Goal: Task Accomplishment & Management: Manage account settings

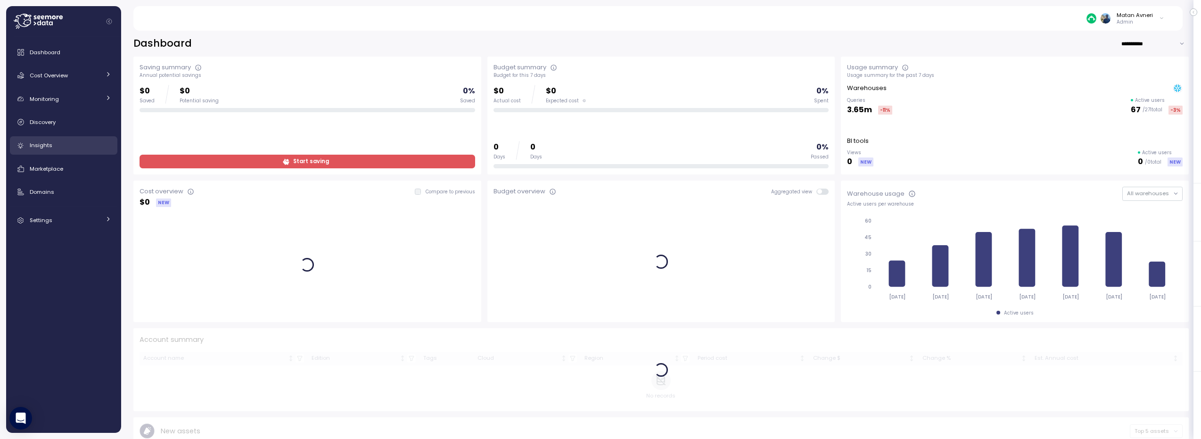
click at [54, 140] on div "Insights" at bounding box center [71, 144] width 82 height 9
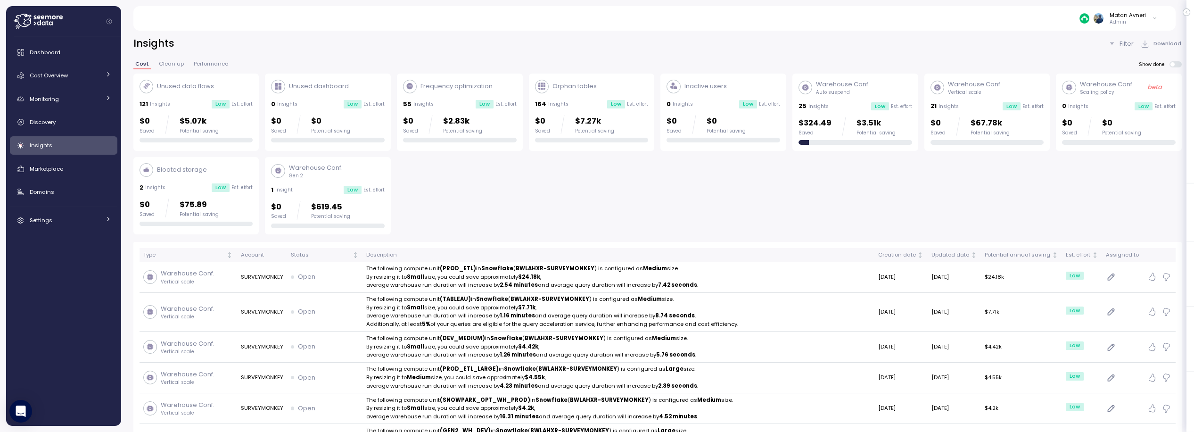
click at [229, 104] on div "Low" at bounding box center [221, 104] width 18 height 8
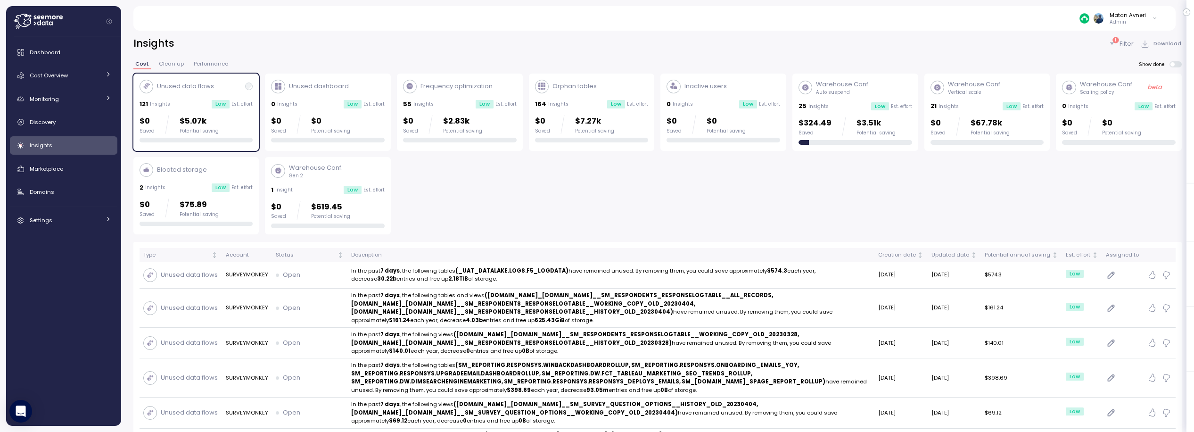
click at [201, 97] on div "Unused data flows 121 Insights Low Est. effort $0 Saved $5.07k Potential saving" at bounding box center [196, 111] width 114 height 63
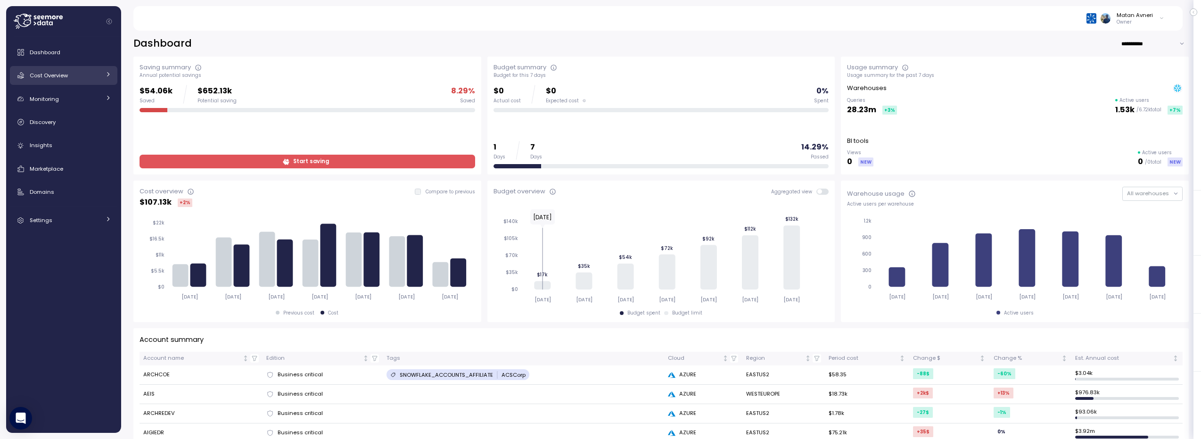
click at [74, 79] on div "Cost Overview" at bounding box center [65, 75] width 71 height 9
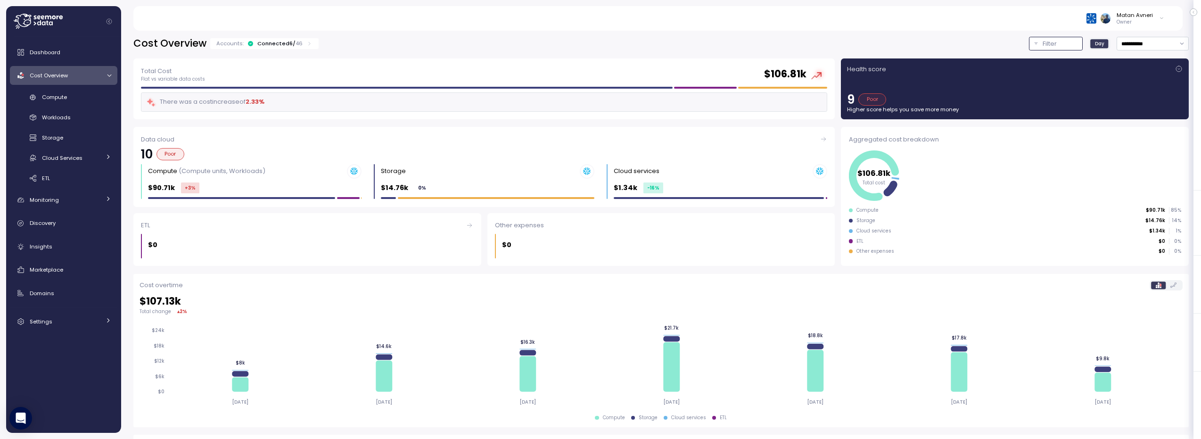
click at [1042, 45] on p "Filter" at bounding box center [1049, 43] width 14 height 9
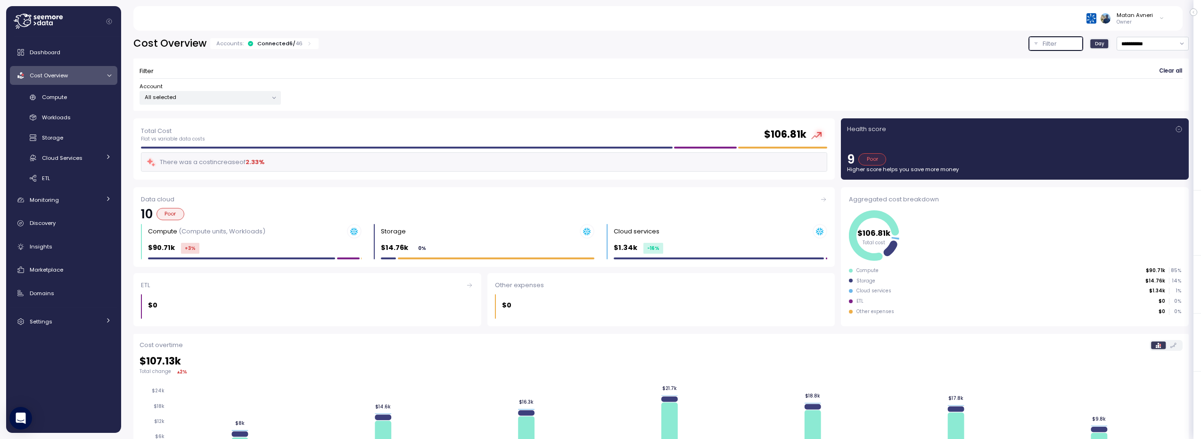
click at [206, 95] on p "All selected" at bounding box center [206, 97] width 123 height 8
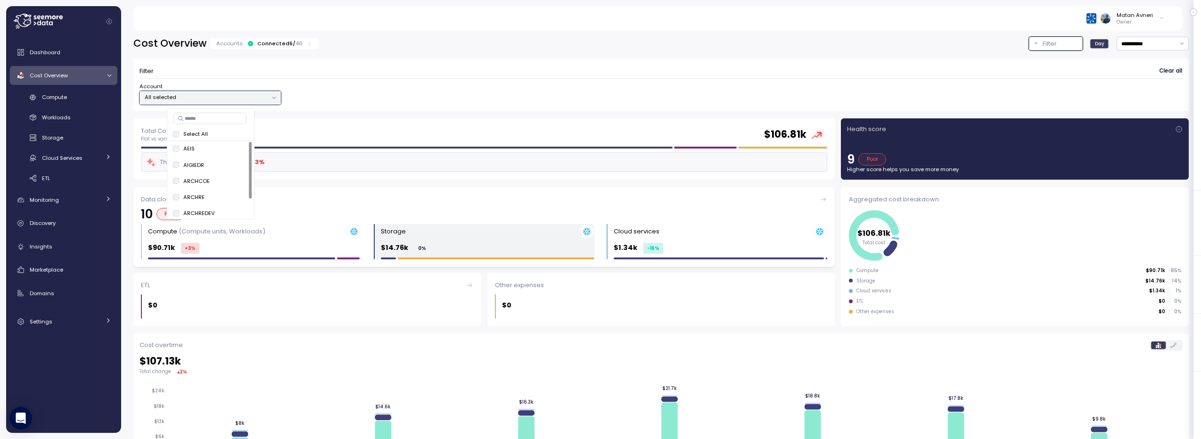
click at [451, 242] on div "$14.76k 0 %" at bounding box center [487, 247] width 213 height 11
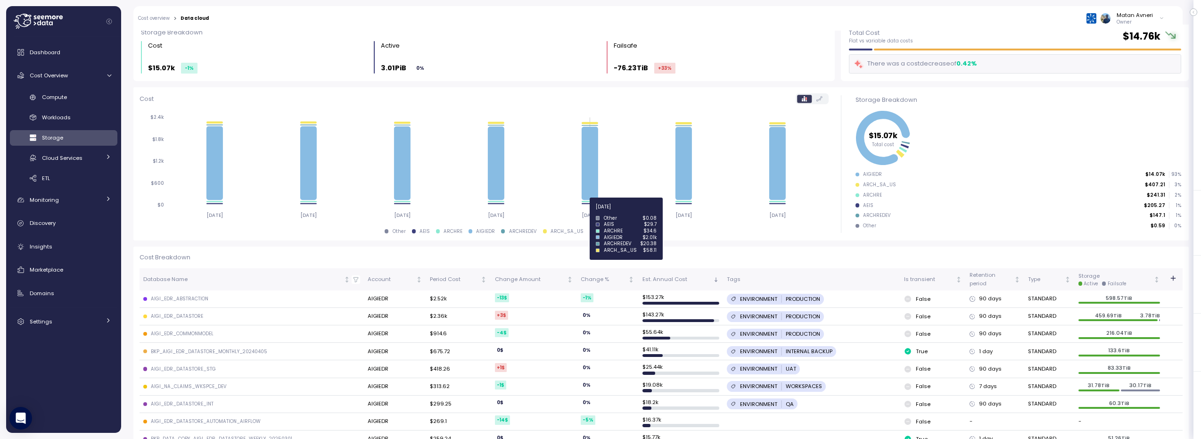
scroll to position [57, 0]
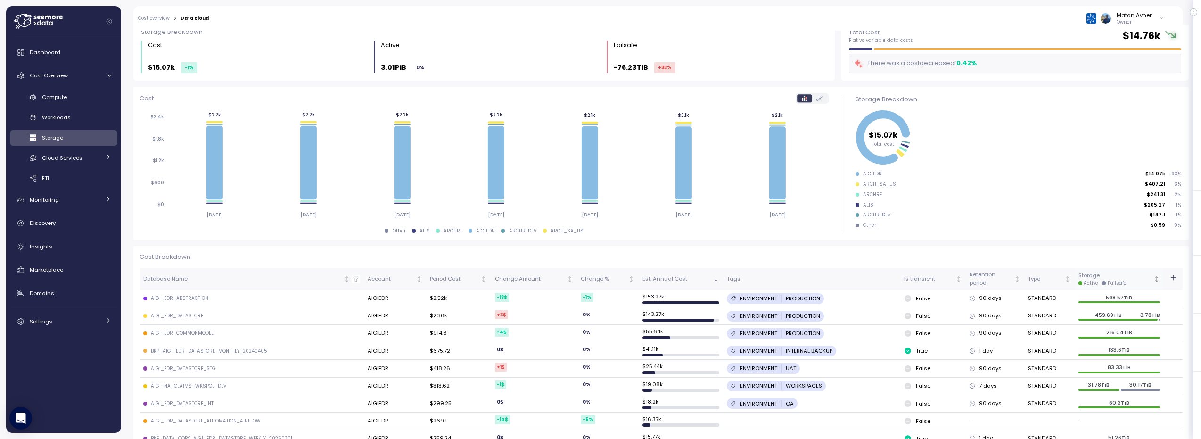
click at [1109, 277] on div "Storage Active Failsafe" at bounding box center [1115, 278] width 74 height 15
click at [1108, 278] on div "Storage Active Failsafe" at bounding box center [1115, 278] width 74 height 15
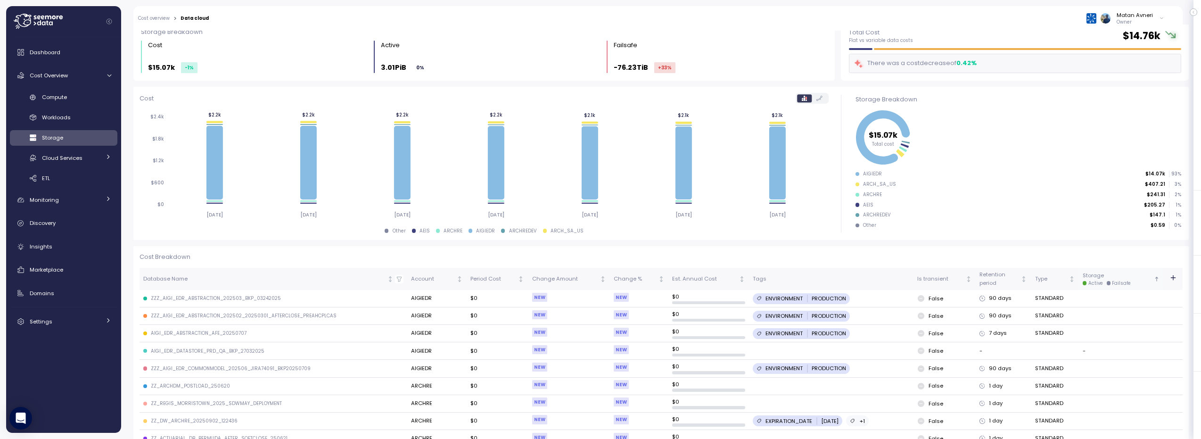
click at [1108, 278] on div "Storage Active Failsafe" at bounding box center [1116, 278] width 69 height 15
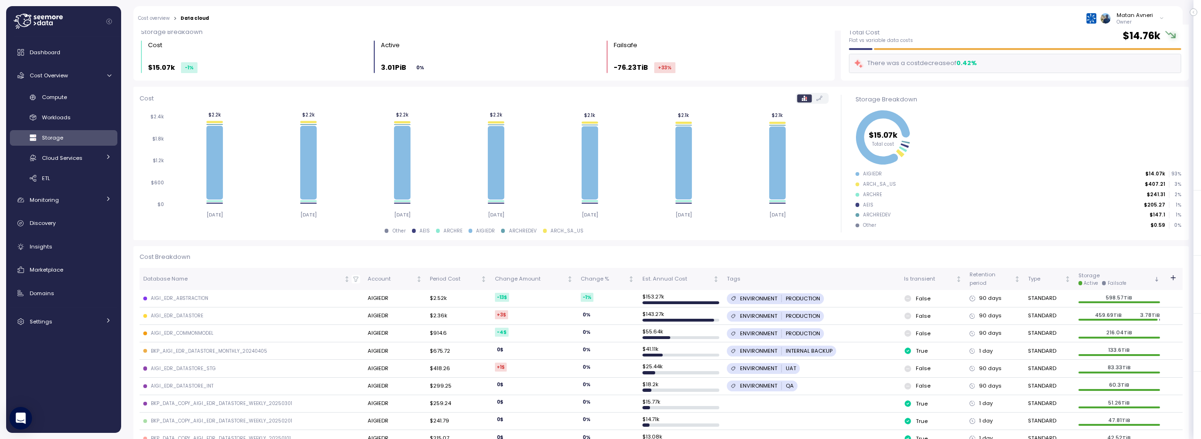
click at [378, 299] on td "AIGIEDR" at bounding box center [395, 298] width 62 height 17
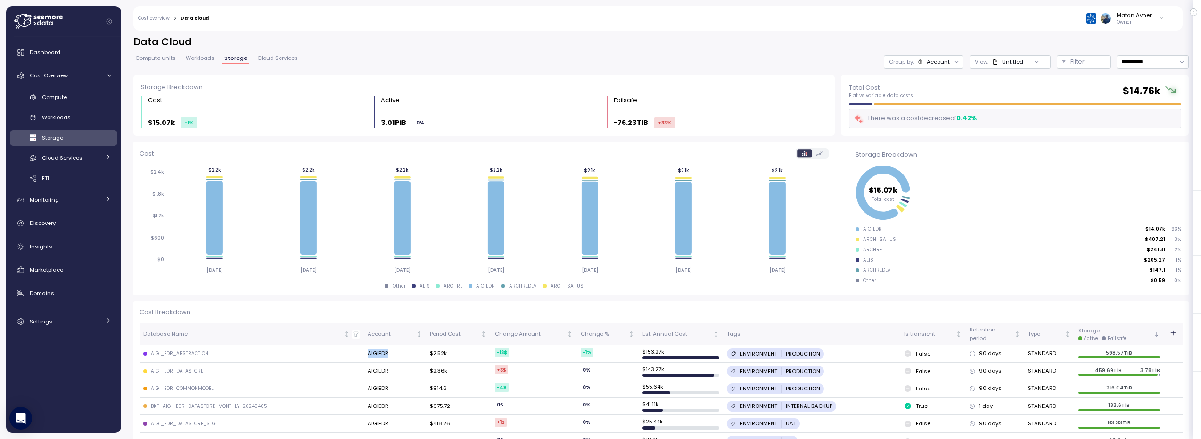
scroll to position [0, 0]
click at [1083, 64] on div "Filter" at bounding box center [1087, 62] width 35 height 9
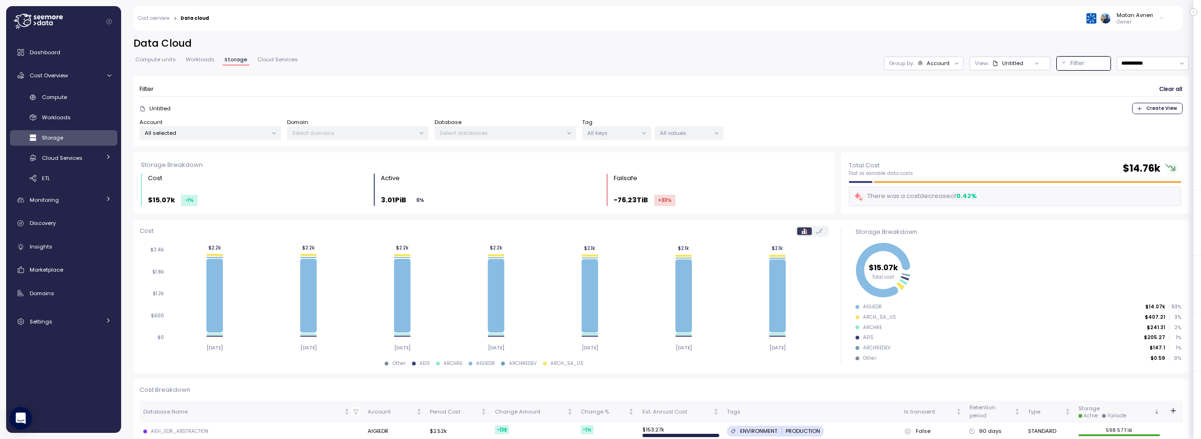
click at [1145, 26] on div "Matan Avneri Owner" at bounding box center [692, 18] width 955 height 25
click at [1147, 20] on p "Owner" at bounding box center [1134, 22] width 36 height 7
click at [899, 35] on div "**********" at bounding box center [661, 232] width 1080 height 414
click at [194, 136] on p "All selected" at bounding box center [206, 133] width 123 height 8
click at [230, 201] on button "only" at bounding box center [237, 200] width 23 height 11
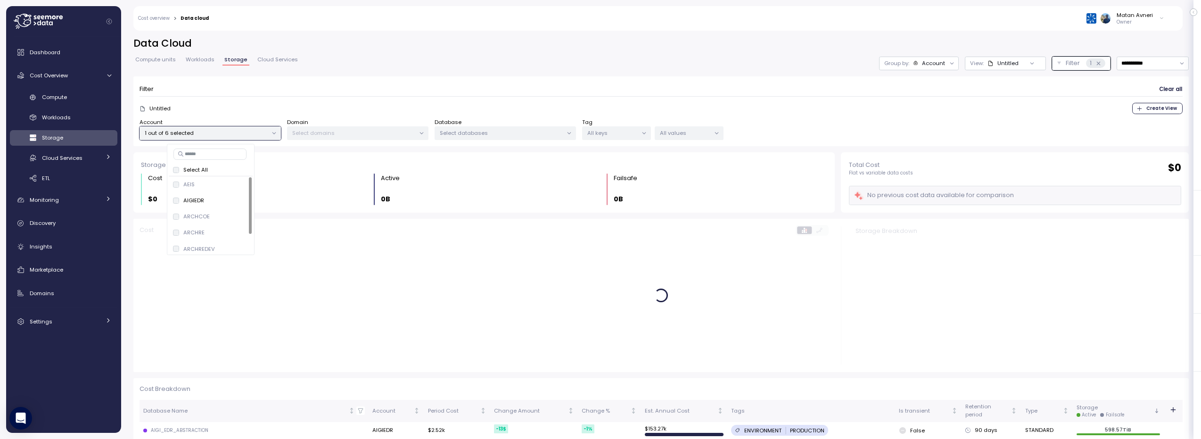
click at [592, 73] on div "**********" at bounding box center [660, 94] width 1055 height 115
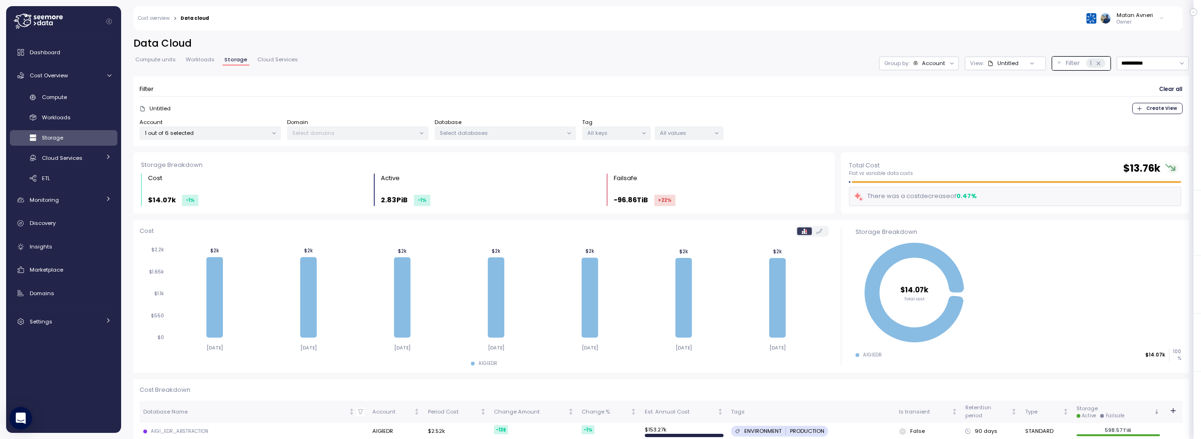
click at [749, 39] on h2 "Data Cloud" at bounding box center [660, 44] width 1055 height 14
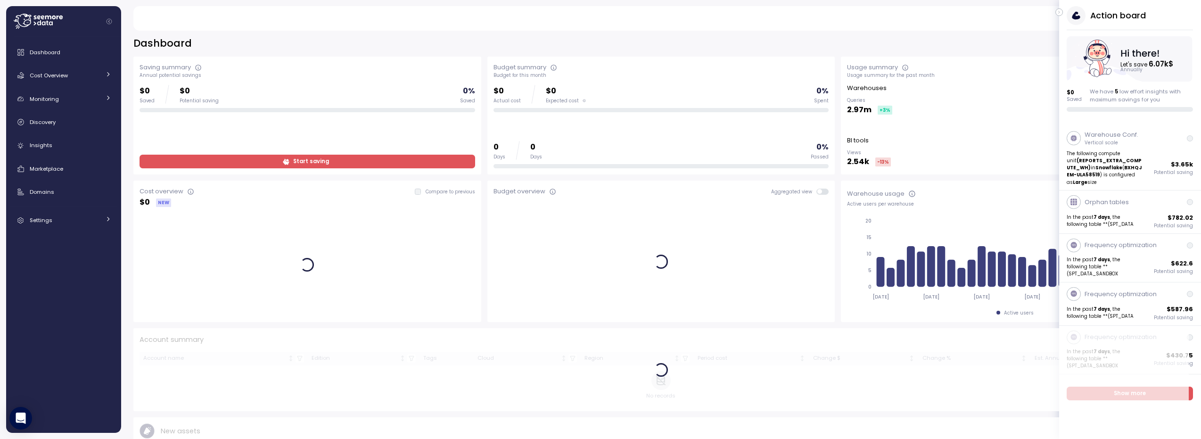
click at [76, 232] on div "Dashboard Cost Overview Compute Workloads Storage Cloud Services Clustering col…" at bounding box center [63, 235] width 107 height 384
click at [73, 227] on link "Settings" at bounding box center [63, 220] width 107 height 19
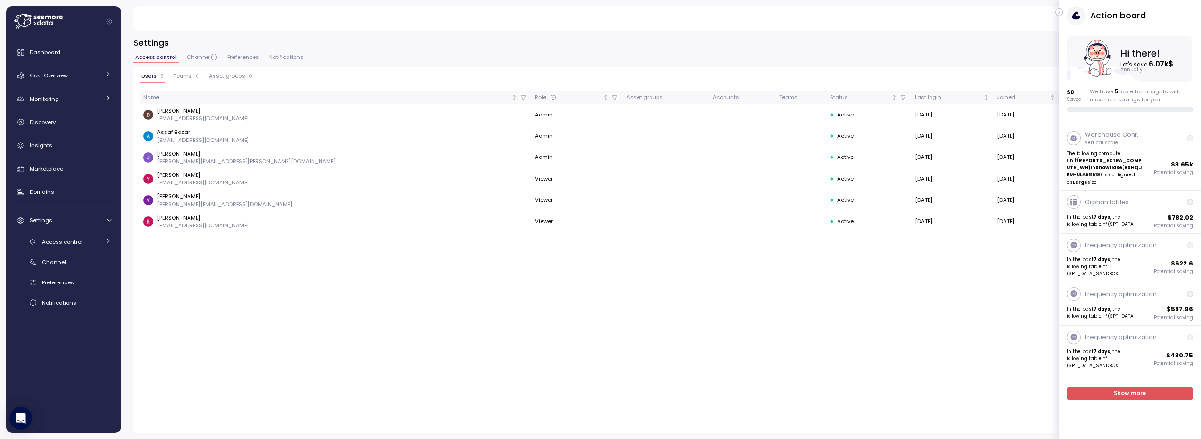
click at [1060, 13] on icon "button" at bounding box center [1059, 12] width 4 height 11
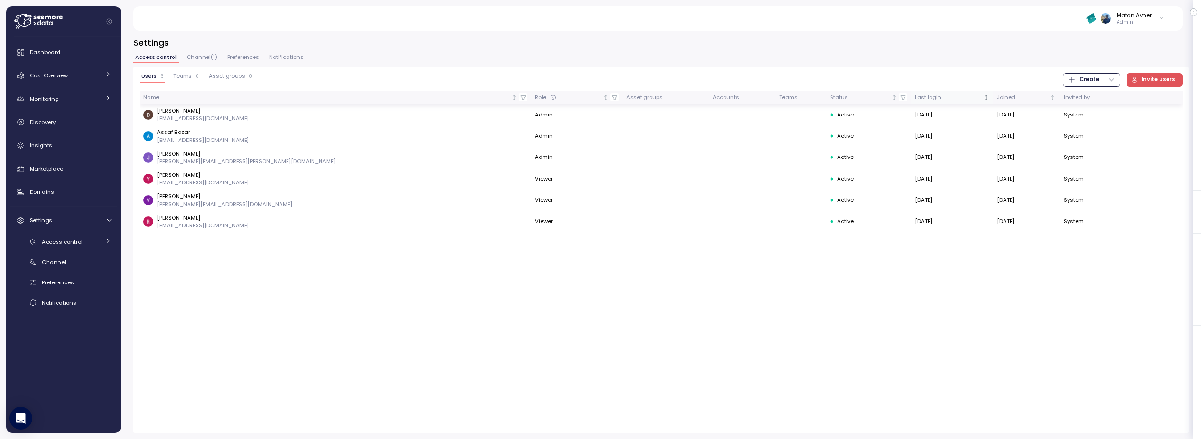
click at [915, 98] on div "Last login" at bounding box center [948, 97] width 66 height 8
click at [915, 95] on div "Last login" at bounding box center [948, 97] width 66 height 8
click at [203, 118] on p "diego.meirovich@splitit.com" at bounding box center [203, 119] width 92 height 8
drag, startPoint x: 203, startPoint y: 118, endPoint x: 220, endPoint y: 245, distance: 127.9
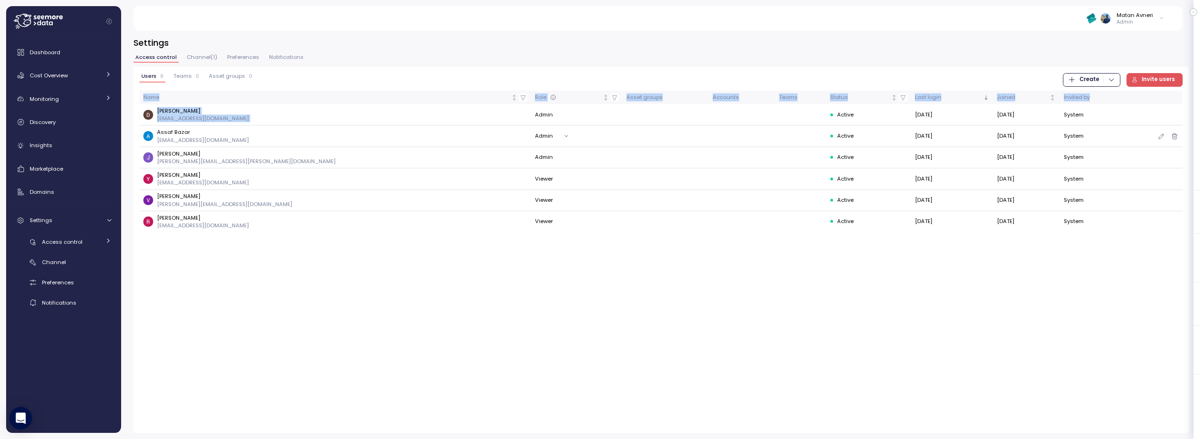
click at [220, 245] on div "Users 6 Teams 0 Asset groups 0 Create Invite users Name Role Asset groups Accou…" at bounding box center [660, 250] width 1055 height 366
drag, startPoint x: 220, startPoint y: 245, endPoint x: 187, endPoint y: 210, distance: 47.7
click at [220, 245] on div "Users 6 Teams 0 Asset groups 0 Create Invite users Name Role Asset groups Accou…" at bounding box center [660, 250] width 1055 height 366
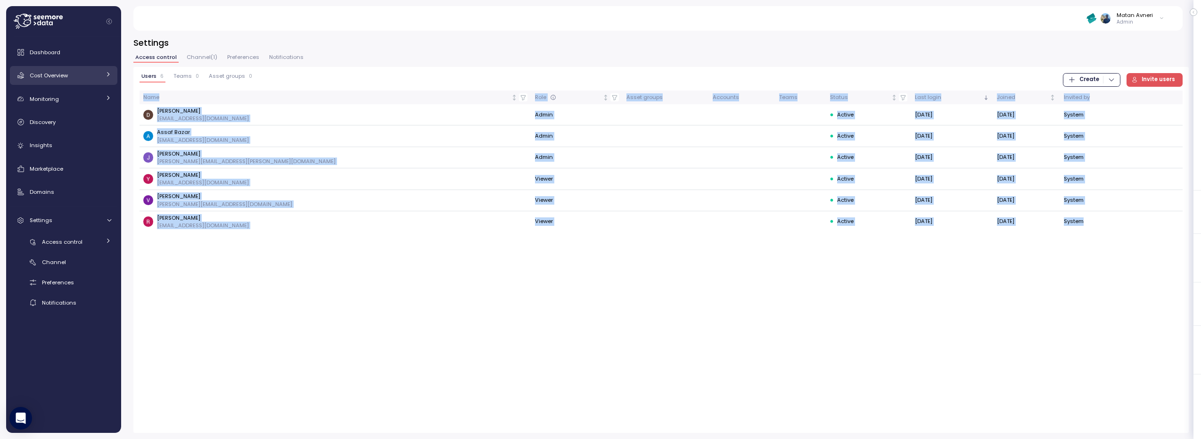
click at [58, 72] on span "Cost Overview" at bounding box center [49, 76] width 38 height 8
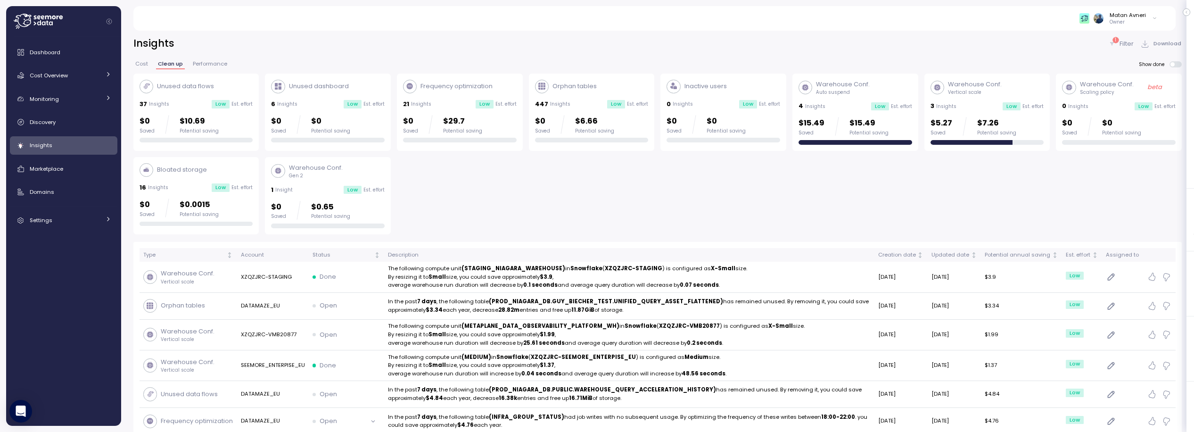
click at [851, 39] on div "Insights 1 Filter Download" at bounding box center [657, 44] width 1048 height 14
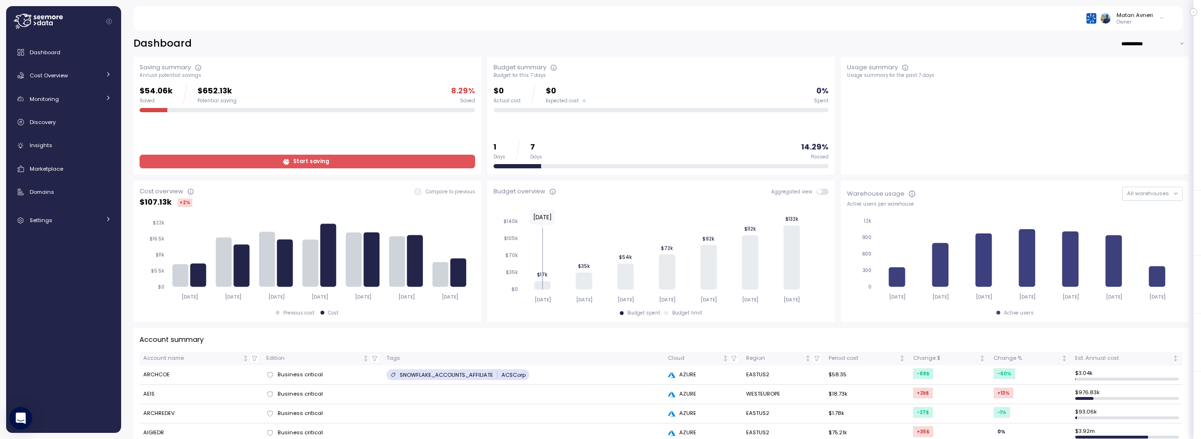
click at [1137, 11] on div "Matan Avneri" at bounding box center [1134, 15] width 36 height 8
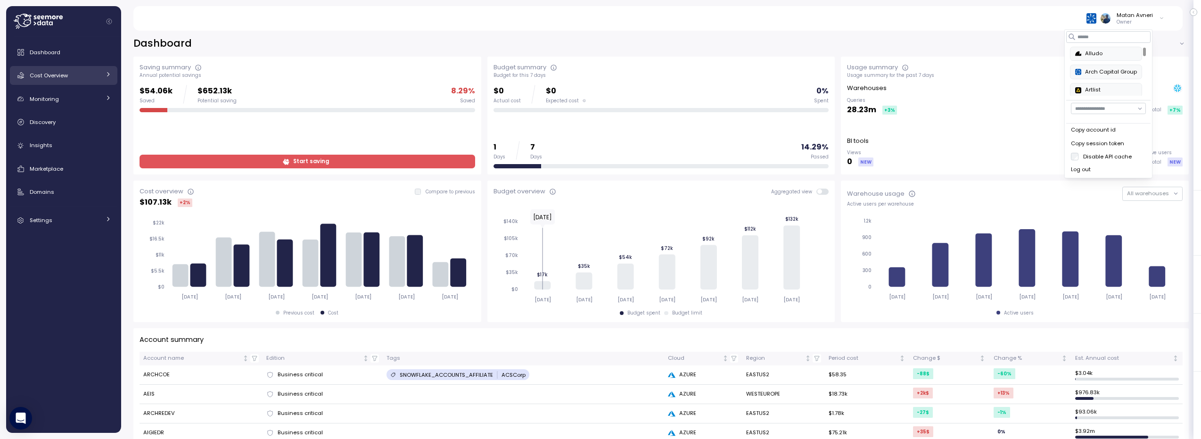
click at [56, 76] on span "Cost Overview" at bounding box center [49, 76] width 38 height 8
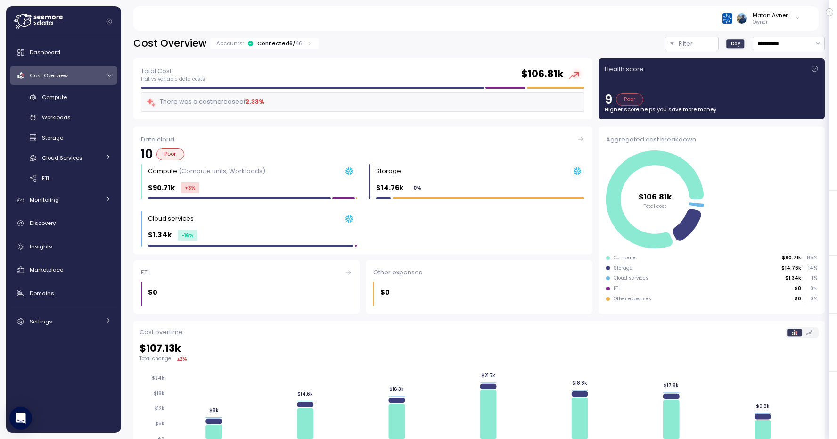
click at [777, 22] on p "Owner" at bounding box center [771, 22] width 36 height 7
click at [499, 49] on div "**********" at bounding box center [478, 44] width 691 height 14
click at [43, 106] on div "Compute Workloads Storage Cloud Services Clustering columns Pipes AI Services S…" at bounding box center [63, 138] width 107 height 97
click at [45, 104] on link "Compute" at bounding box center [63, 98] width 107 height 16
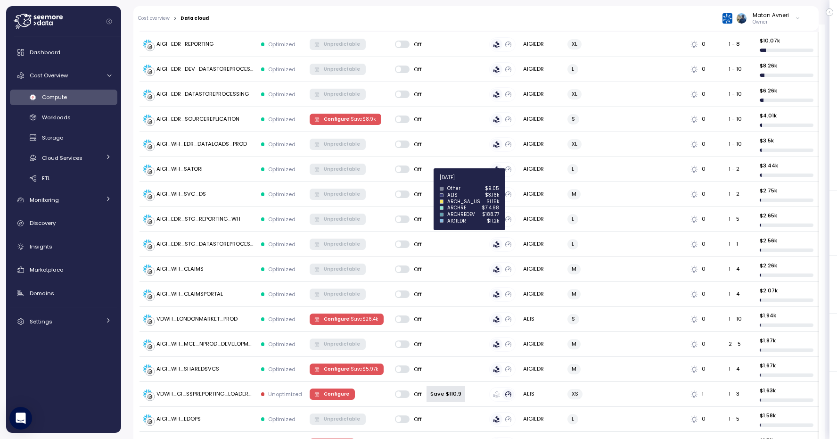
scroll to position [507, 0]
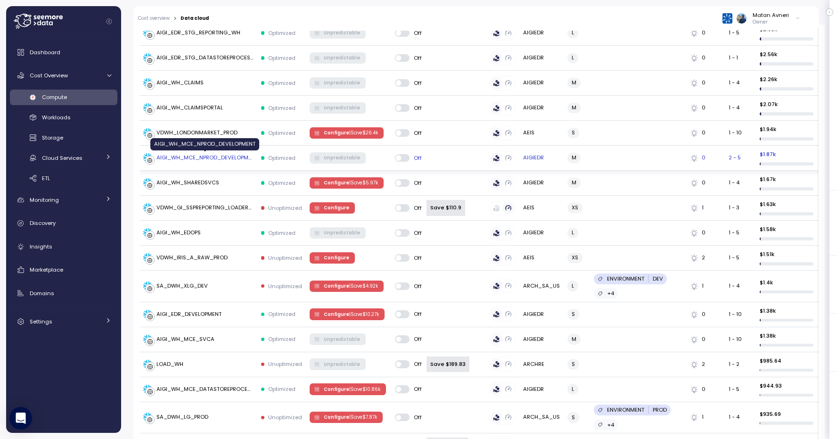
click at [203, 158] on div "AIGI_WH_MCE_NPROD_DEVELOPMENT" at bounding box center [204, 158] width 97 height 8
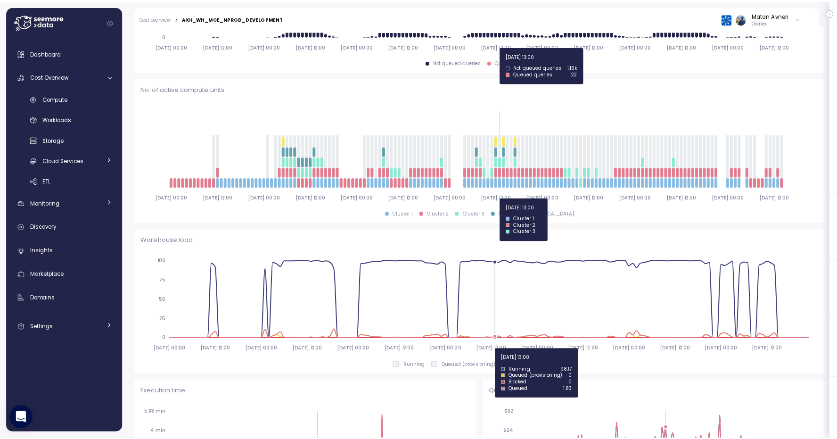
scroll to position [317, 0]
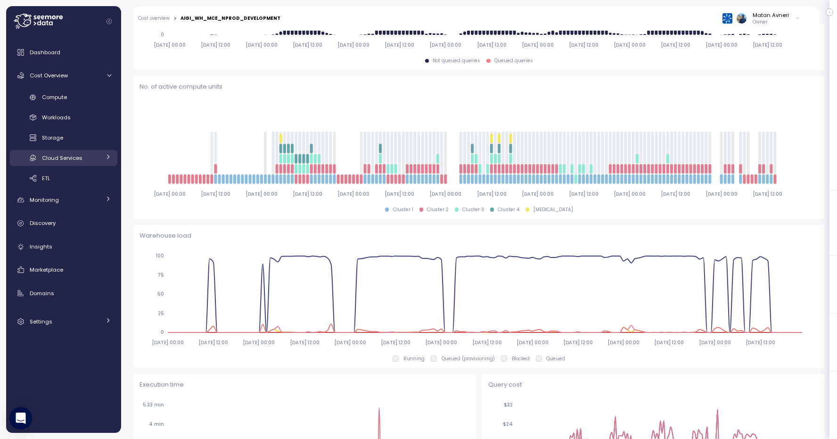
click at [57, 158] on span "Cloud Services" at bounding box center [62, 158] width 41 height 8
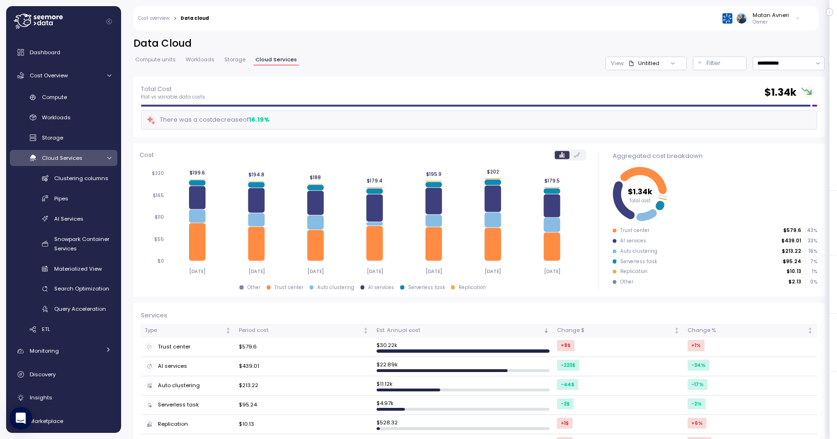
click at [501, 39] on h2 "Data Cloud" at bounding box center [478, 44] width 691 height 14
click at [770, 62] on input "**********" at bounding box center [789, 64] width 72 height 14
click at [783, 120] on div "Last 14 days" at bounding box center [777, 119] width 33 height 8
type input "**********"
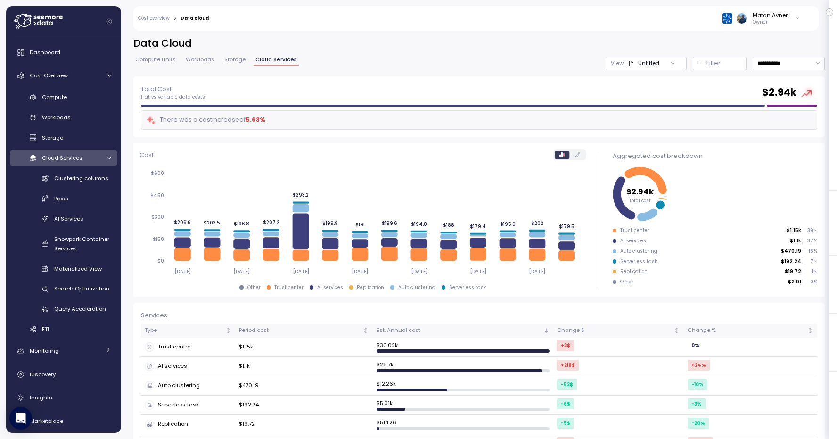
click at [191, 347] on div "Trust center" at bounding box center [188, 346] width 87 height 9
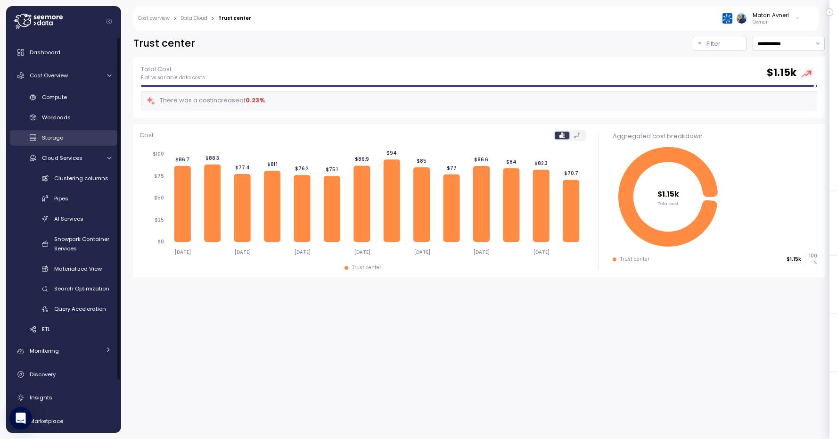
click at [41, 130] on link "Storage" at bounding box center [63, 138] width 107 height 16
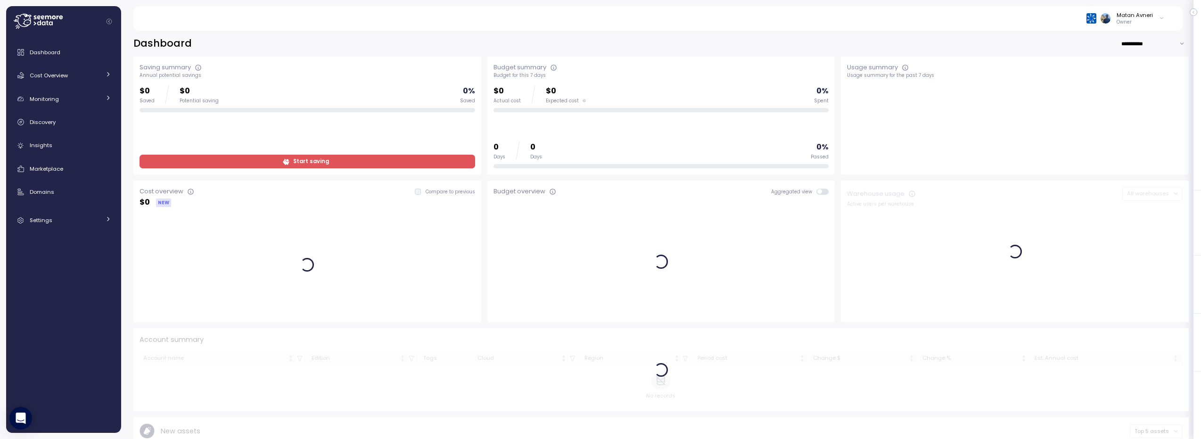
click at [1173, 21] on header "Matan Avneri Owner" at bounding box center [657, 18] width 1049 height 25
click at [1154, 20] on div "Matan Avneri Owner" at bounding box center [1125, 18] width 78 height 14
click at [899, 20] on div "Matan Avneri Owner" at bounding box center [657, 18] width 1026 height 25
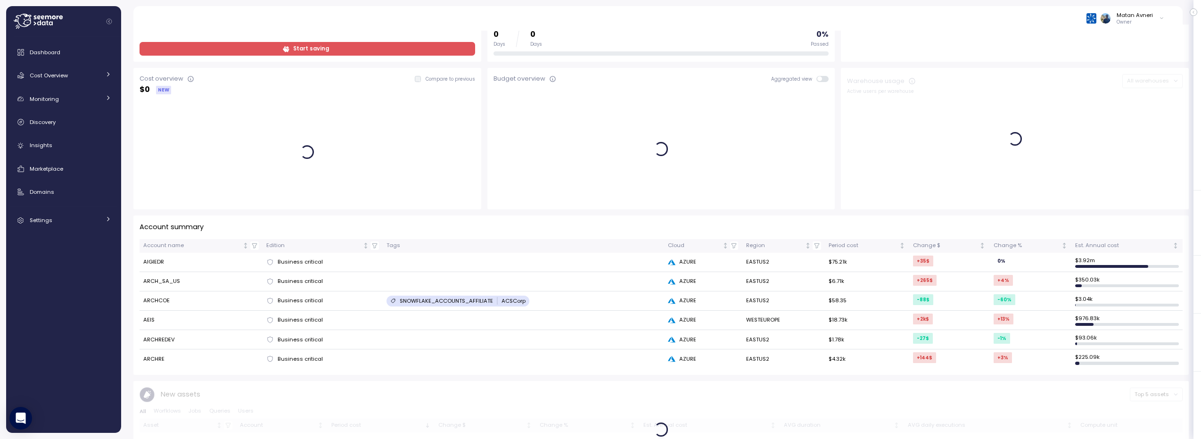
scroll to position [113, 0]
click at [148, 260] on td "AIGIEDR" at bounding box center [200, 261] width 123 height 19
copy td "AIGIEDR"
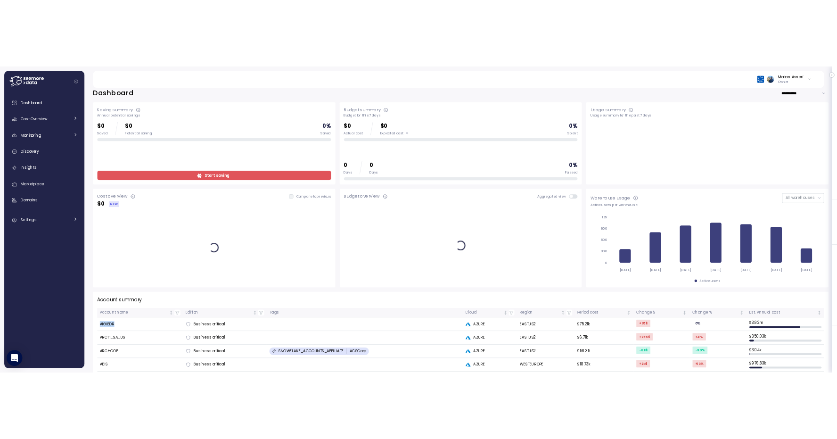
scroll to position [0, 0]
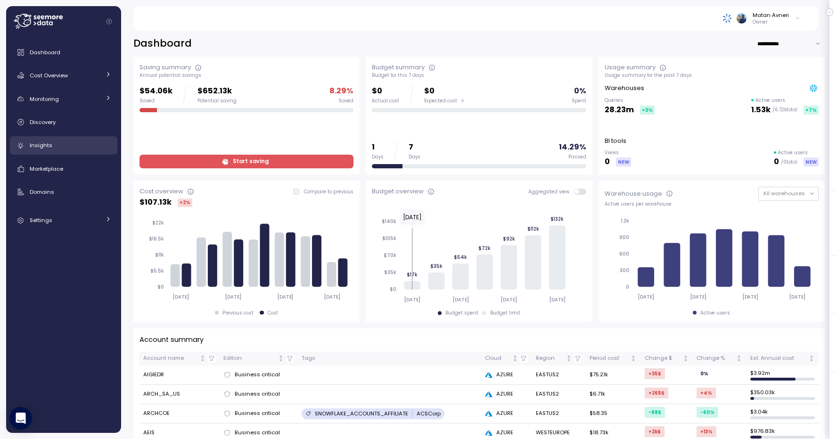
click at [62, 144] on div "Insights" at bounding box center [71, 144] width 82 height 9
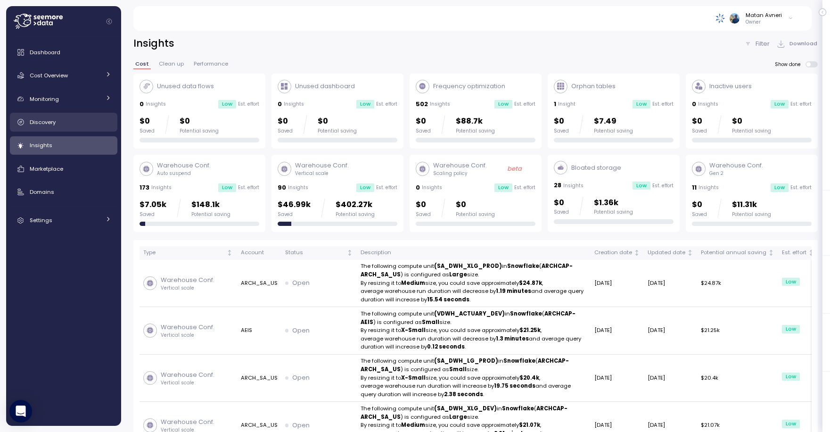
click at [58, 123] on div "Discovery" at bounding box center [71, 121] width 82 height 9
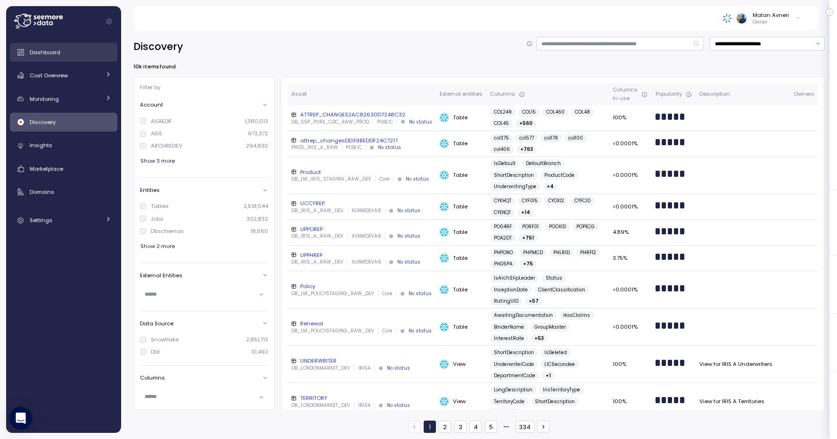
click at [54, 54] on span "Dashboard" at bounding box center [45, 53] width 31 height 8
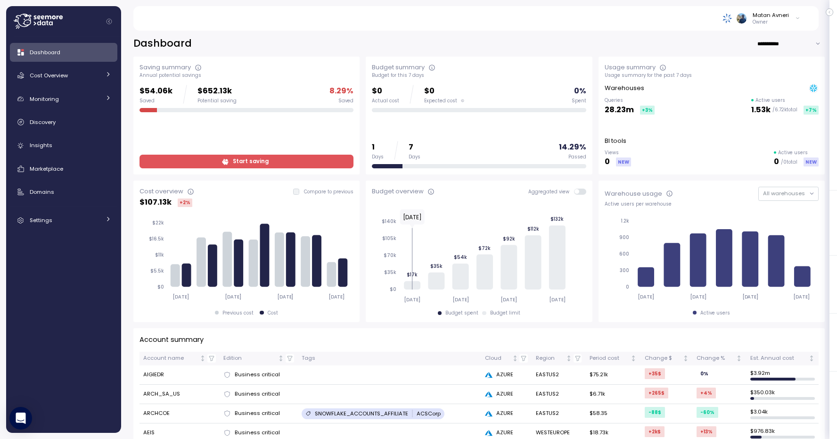
click at [54, 85] on div "Dashboard Cost Overview Compute Workloads Storage Cloud Services Clustering col…" at bounding box center [63, 136] width 107 height 187
click at [59, 75] on span "Cost Overview" at bounding box center [49, 76] width 38 height 8
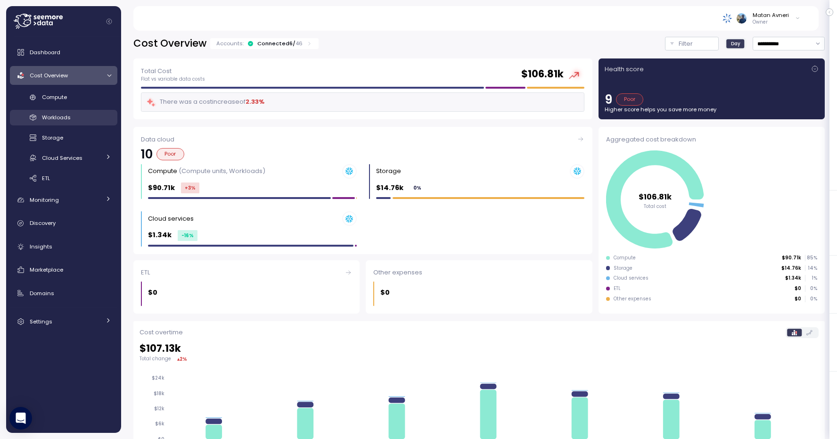
click at [57, 110] on link "Workloads" at bounding box center [63, 118] width 107 height 16
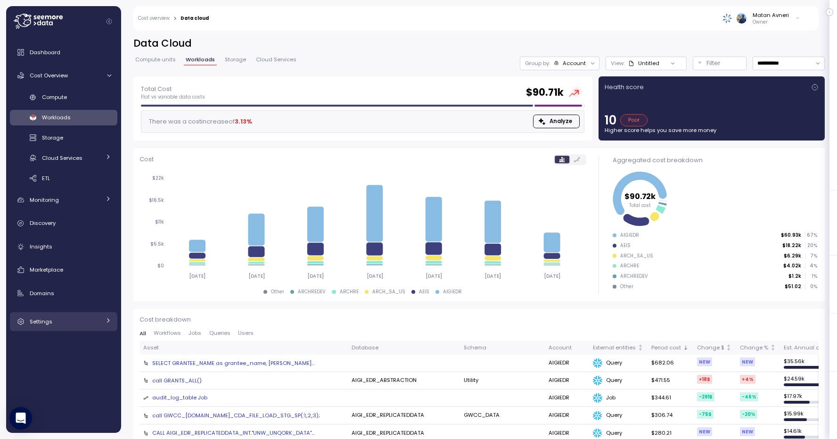
click at [52, 323] on div "Settings" at bounding box center [65, 321] width 71 height 9
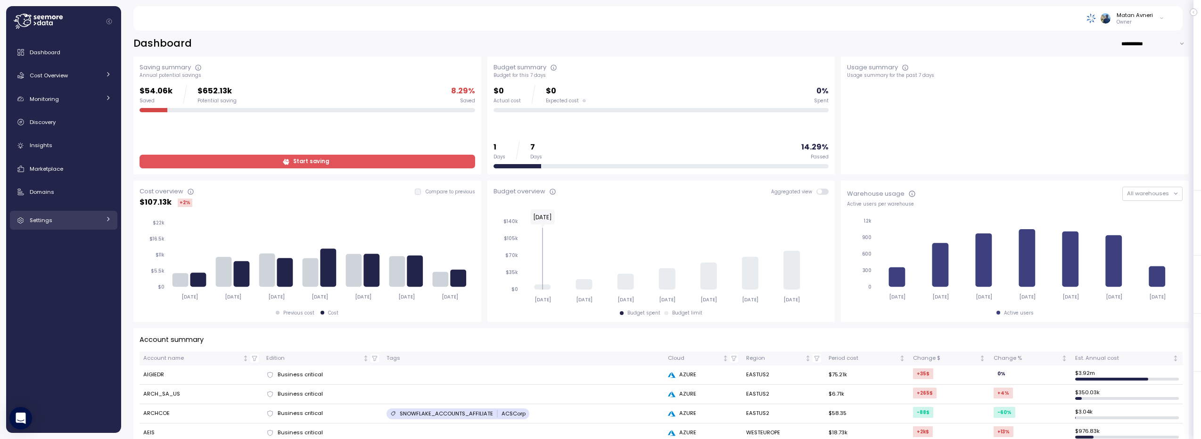
click at [45, 220] on span "Settings" at bounding box center [41, 220] width 23 height 8
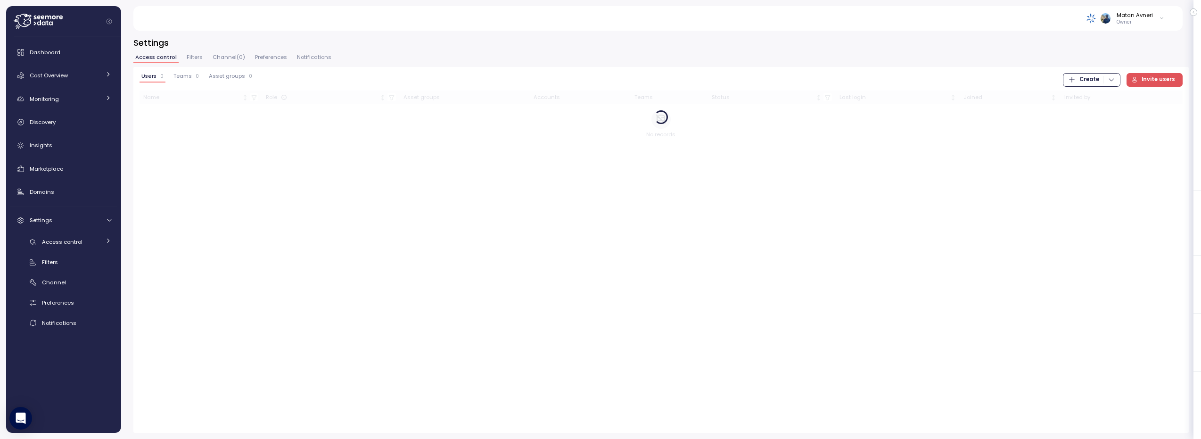
click at [264, 58] on span "Preferences" at bounding box center [271, 57] width 32 height 5
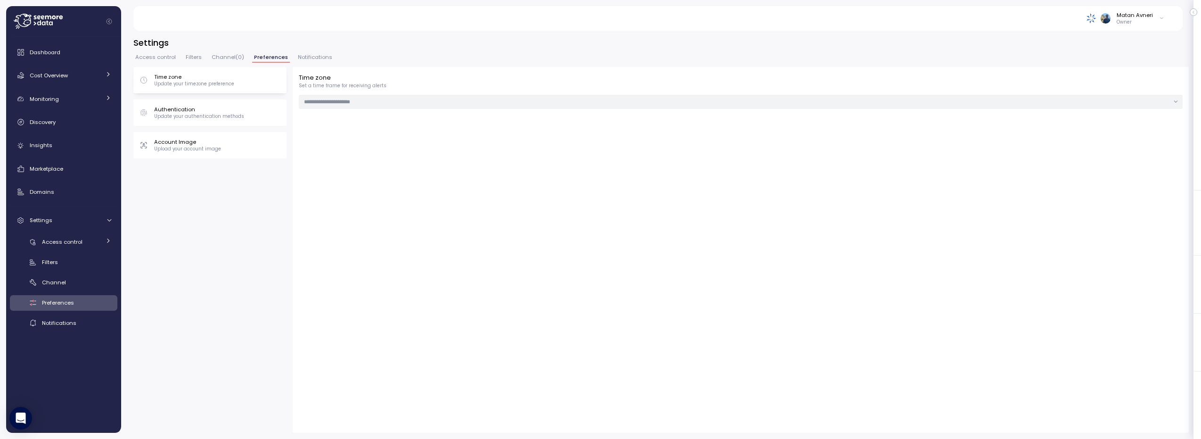
type input "***"
click at [190, 143] on p "Account Image" at bounding box center [187, 142] width 67 height 8
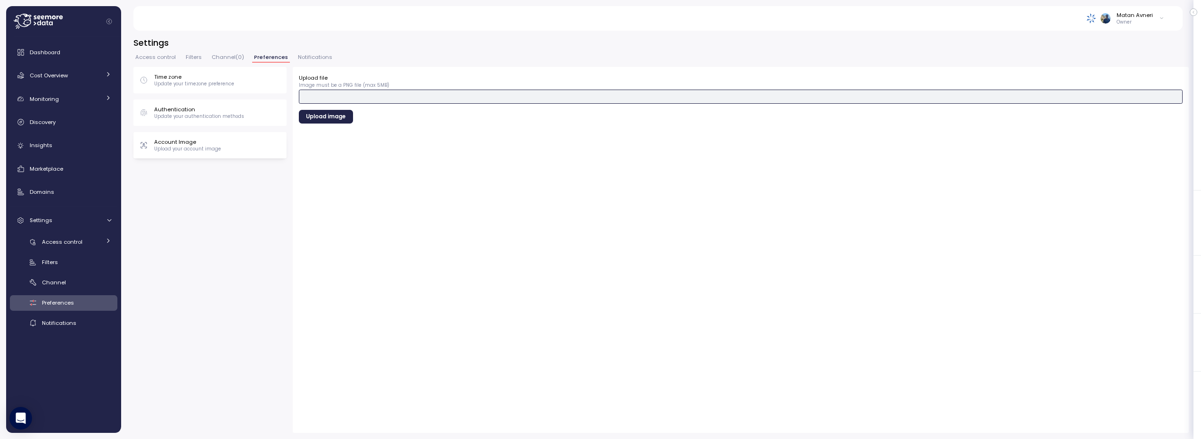
click at [322, 101] on button "Upload file" at bounding box center [741, 97] width 884 height 14
click at [463, 100] on button "Upload file" at bounding box center [741, 97] width 884 height 14
click at [451, 104] on div "Upload file Image must be a PNG file (max 5MB) Upload image" at bounding box center [741, 98] width 884 height 50
click at [450, 99] on button "Upload file" at bounding box center [741, 97] width 884 height 14
click at [315, 217] on span "Upload image" at bounding box center [326, 213] width 40 height 13
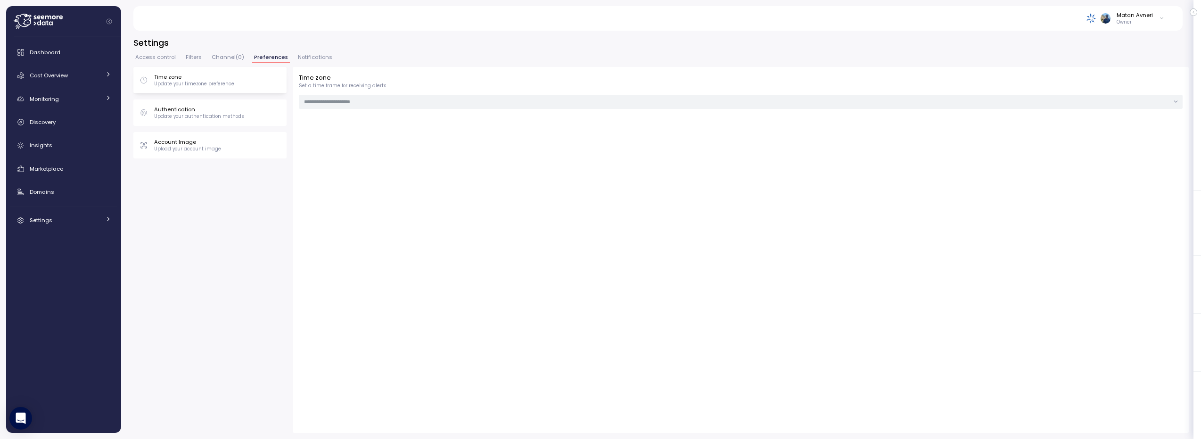
type input "***"
click at [401, 39] on h3 "Settings" at bounding box center [660, 43] width 1055 height 12
